Goal: Task Accomplishment & Management: Manage account settings

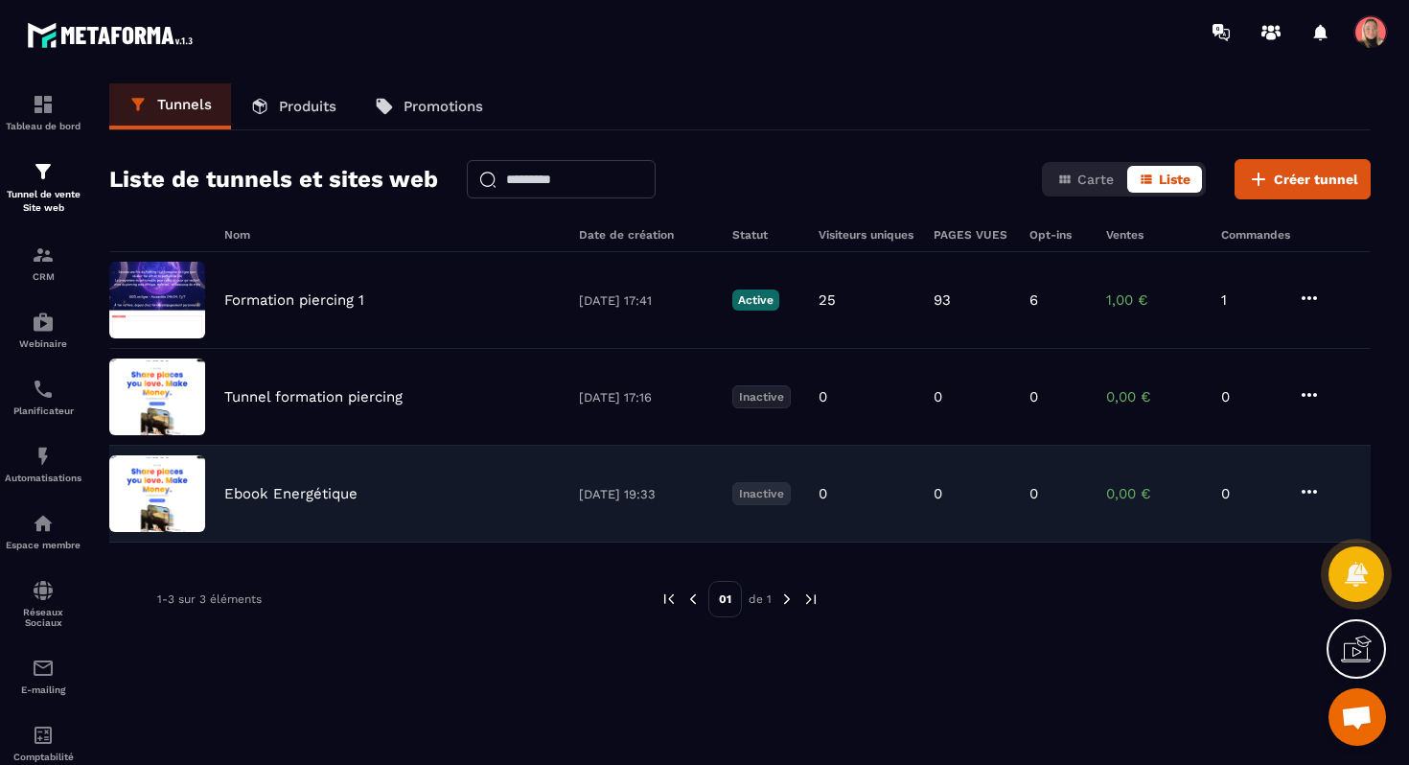
scroll to position [10315, 0]
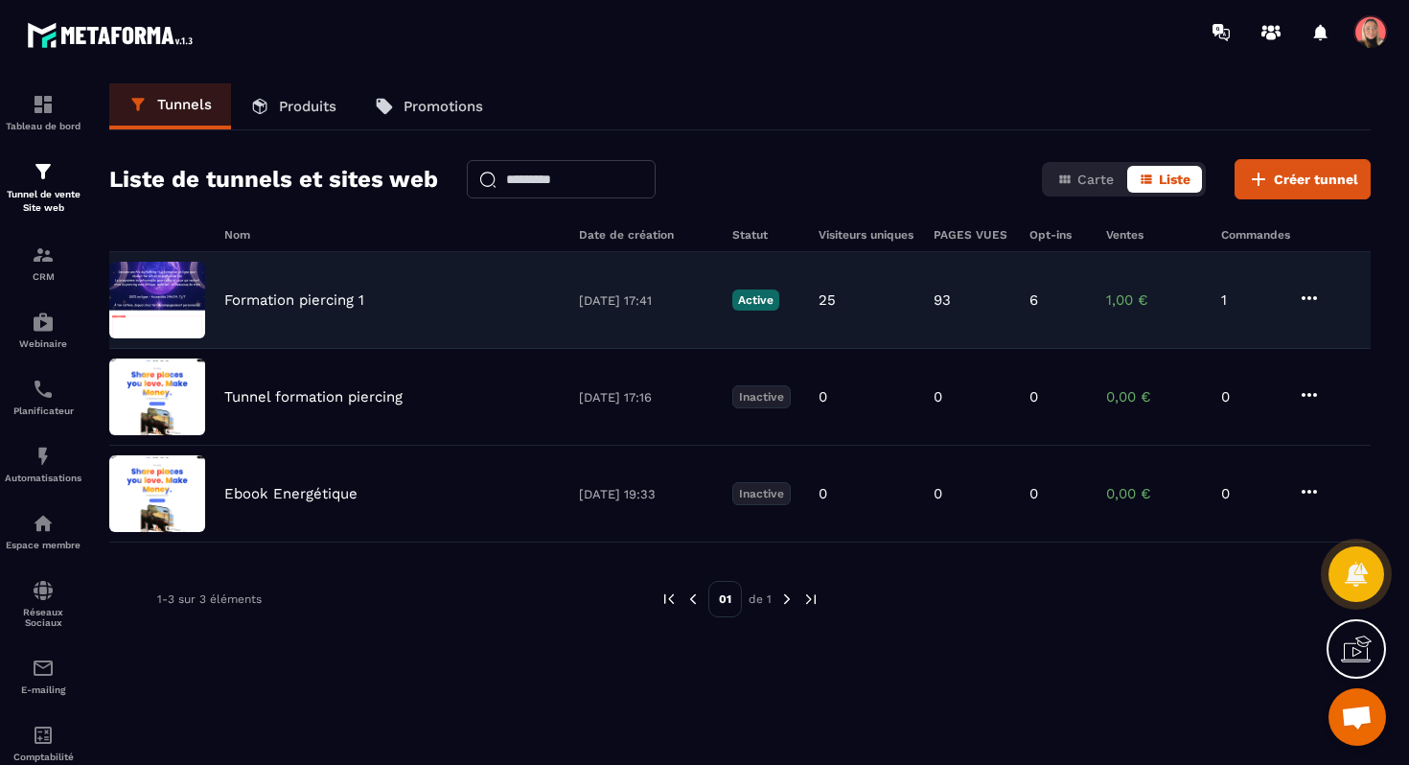
click at [328, 310] on div "Formation piercing 1 [DATE] 17:41 Active 25 93 6 1,00 € 1" at bounding box center [739, 300] width 1261 height 97
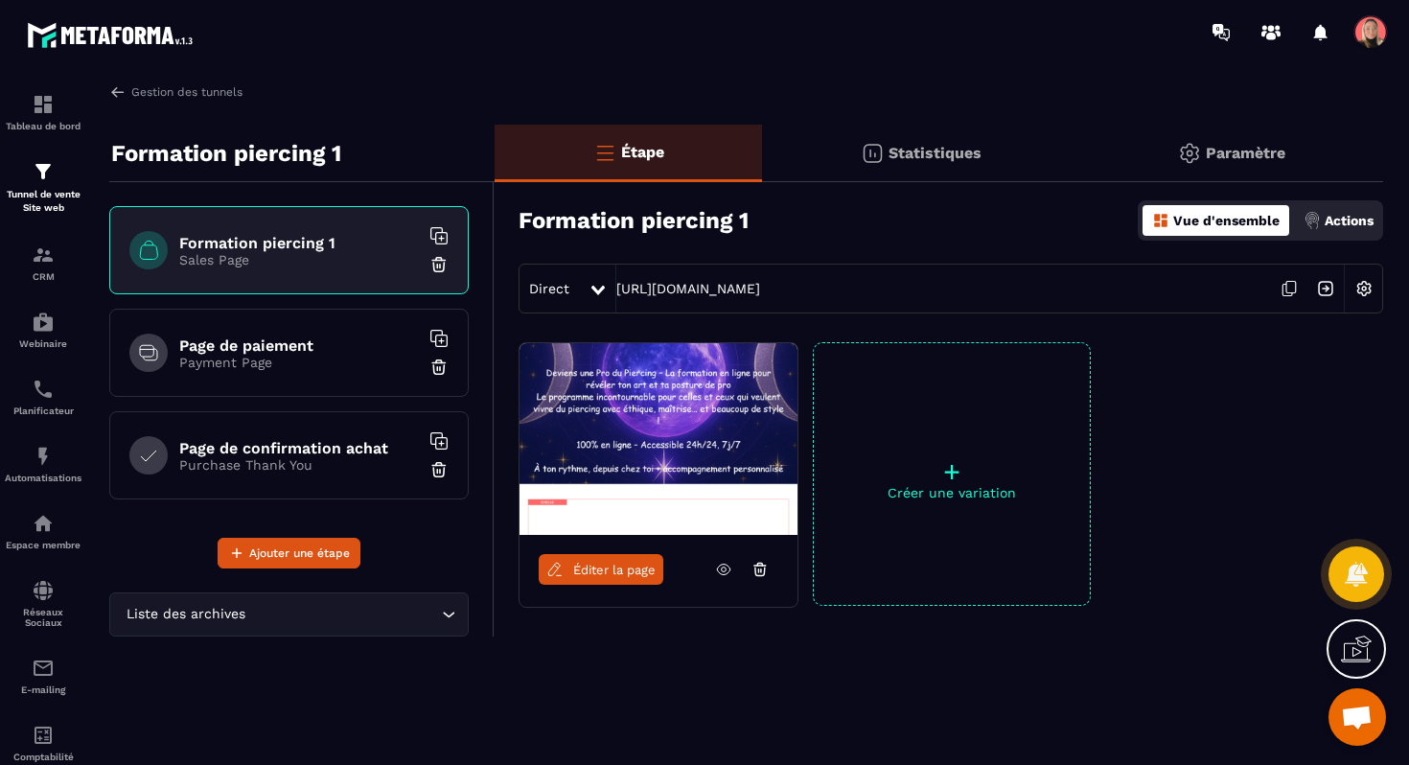
click at [1344, 719] on span "Ouvrir le chat" at bounding box center [1357, 718] width 32 height 27
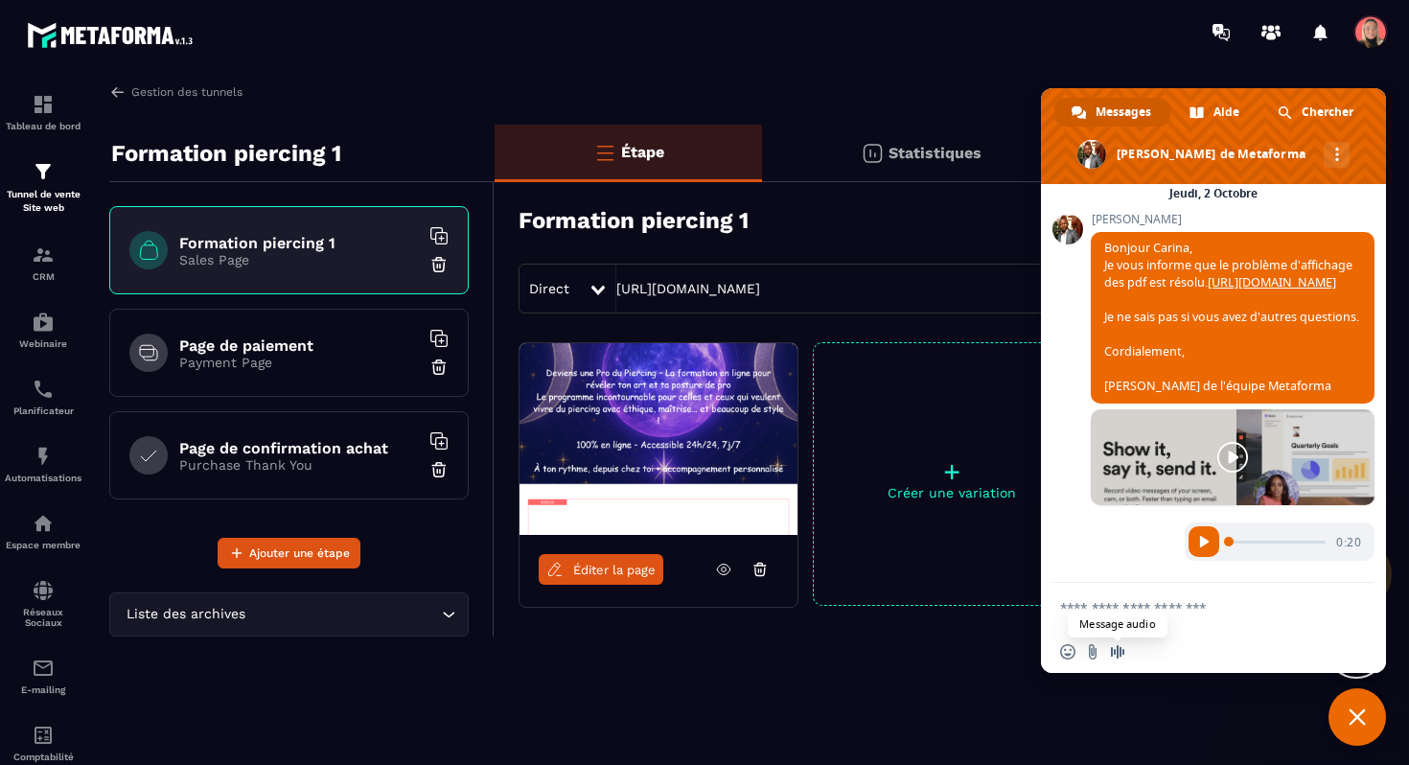
click at [1113, 651] on span "Message audio" at bounding box center [1117, 651] width 15 height 15
click at [1210, 653] on span at bounding box center [1204, 651] width 15 height 15
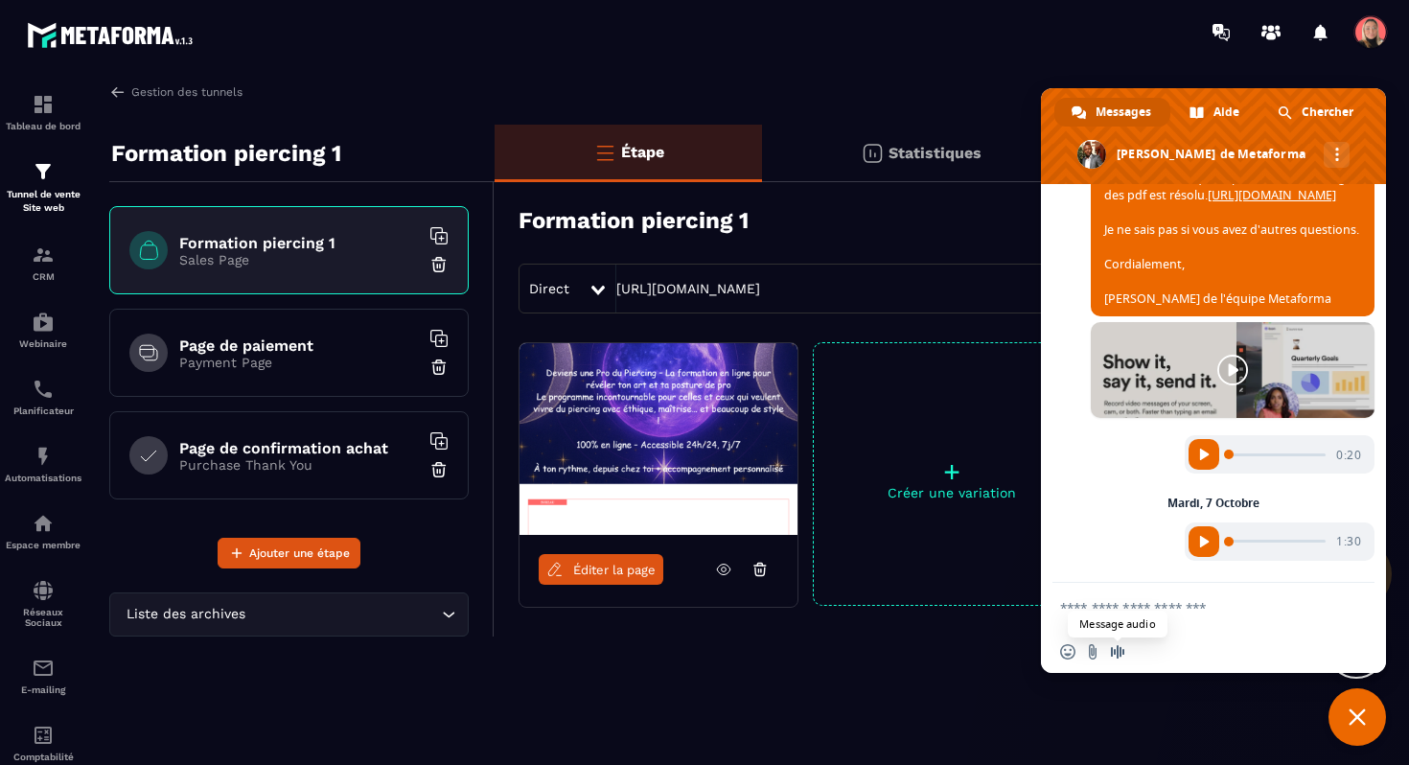
scroll to position [10403, 0]
click at [1121, 651] on span "Message audio" at bounding box center [1117, 651] width 15 height 15
click at [1207, 651] on span at bounding box center [1204, 651] width 15 height 15
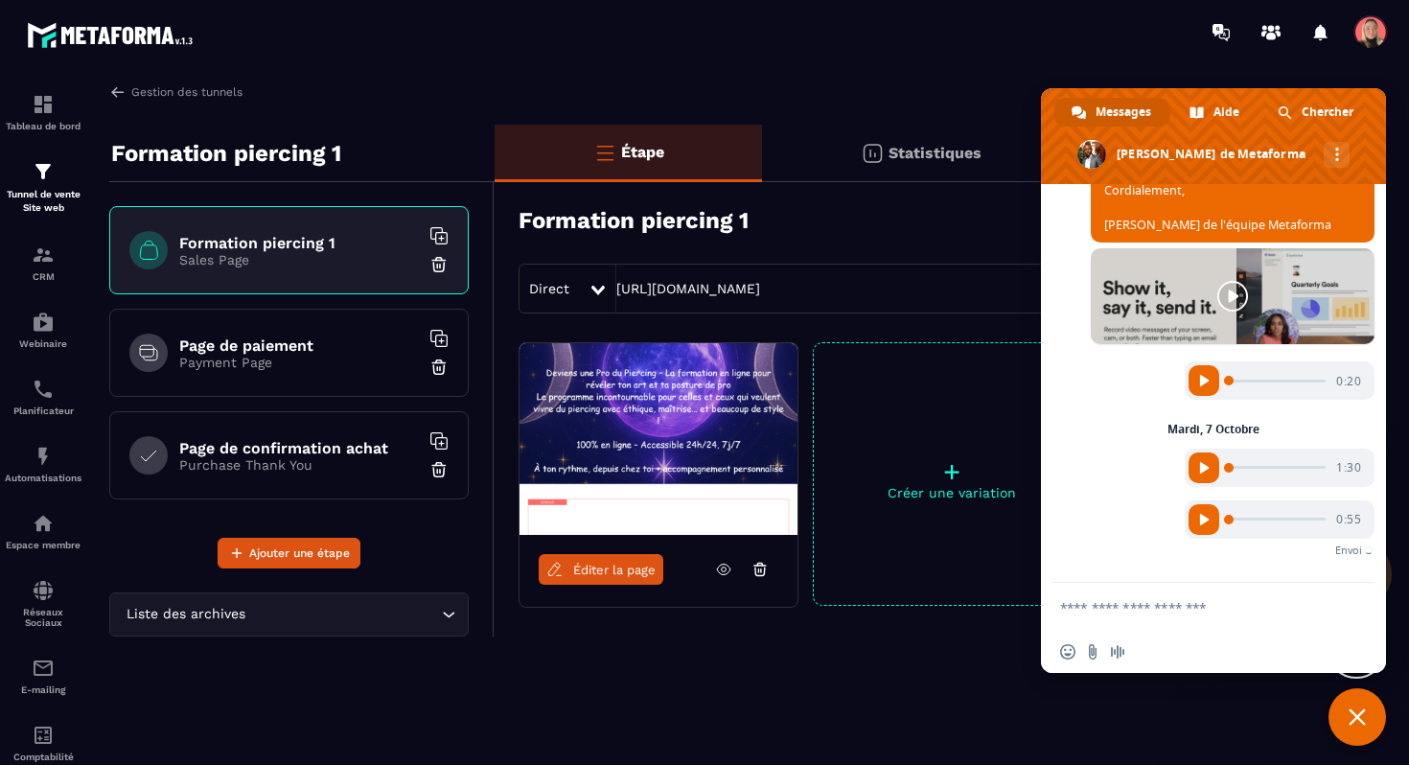
scroll to position [10447, 0]
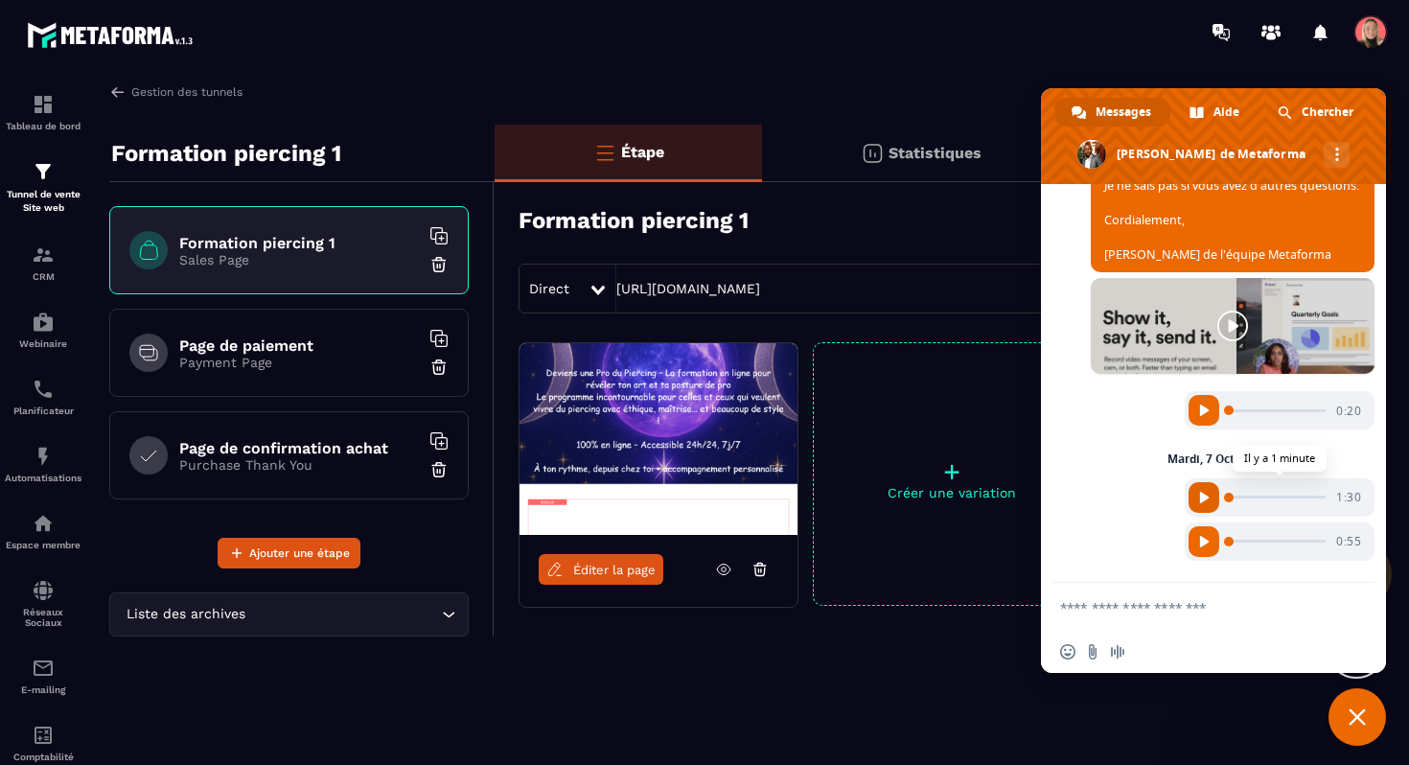
click at [1198, 497] on span "Écouter l'audio" at bounding box center [1204, 498] width 12 height 12
click at [1282, 496] on span at bounding box center [1278, 497] width 96 height 3
drag, startPoint x: 1221, startPoint y: 497, endPoint x: 1280, endPoint y: 499, distance: 59.5
click at [1280, 499] on span "1x 0:04" at bounding box center [1274, 497] width 173 height 31
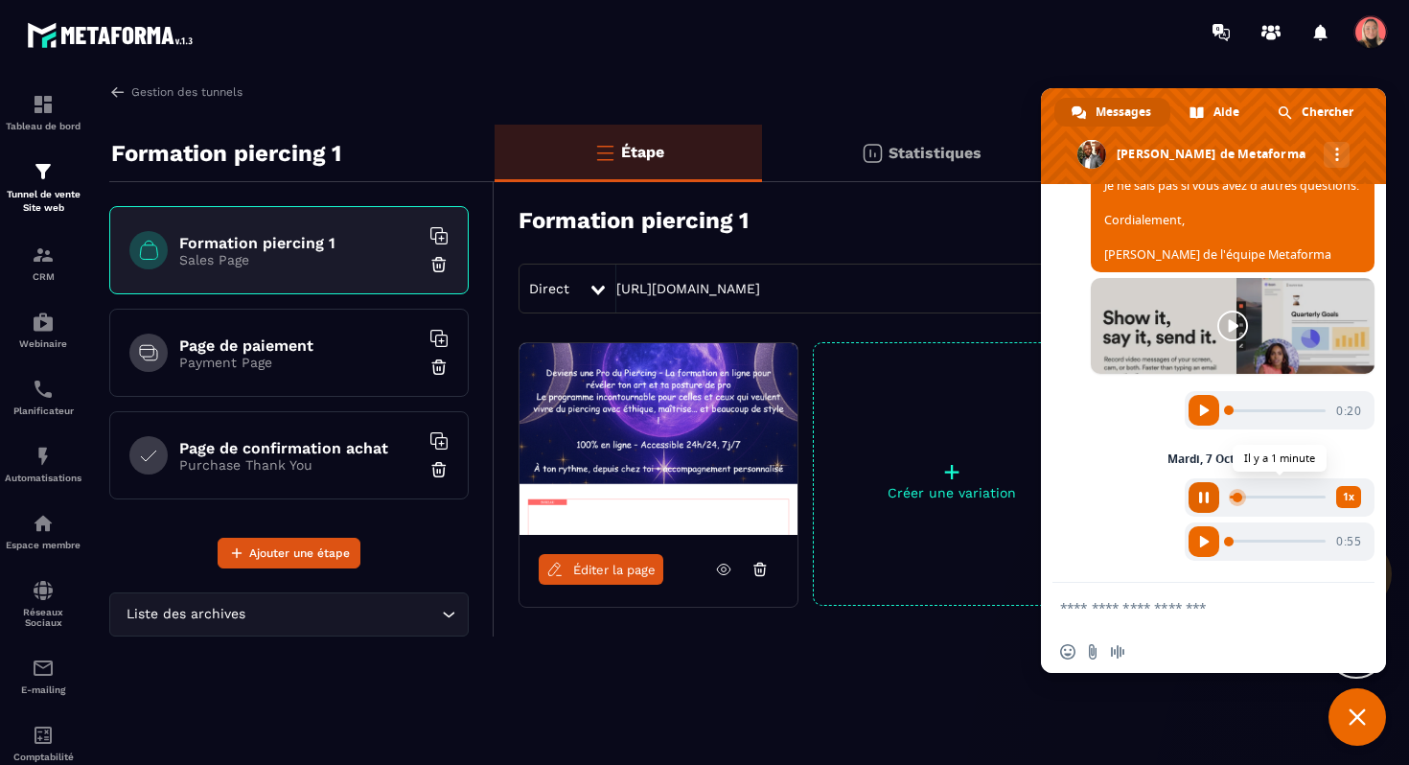
click at [1198, 501] on span "Écouter l'audio" at bounding box center [1204, 498] width 12 height 12
click at [1348, 717] on span "Fermer le chat" at bounding box center [1356, 716] width 17 height 17
